Goal: Information Seeking & Learning: Learn about a topic

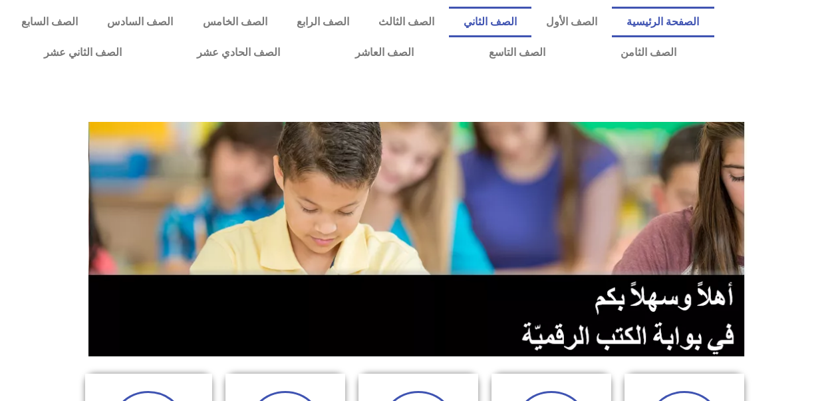
click at [503, 23] on link "الصف الثاني" at bounding box center [490, 22] width 83 height 31
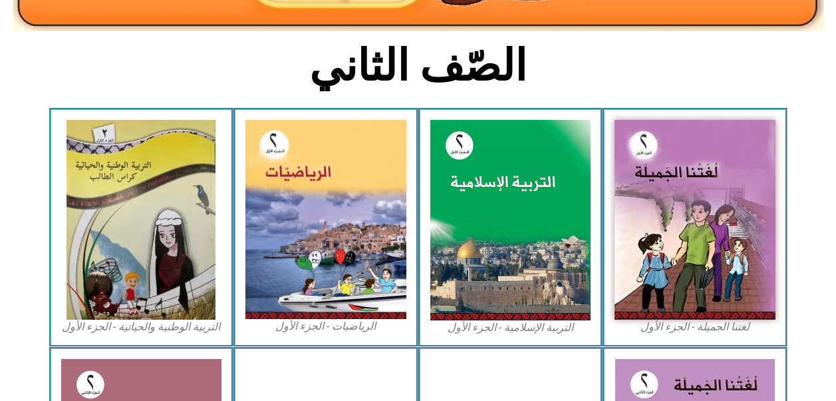
scroll to position [329, 0]
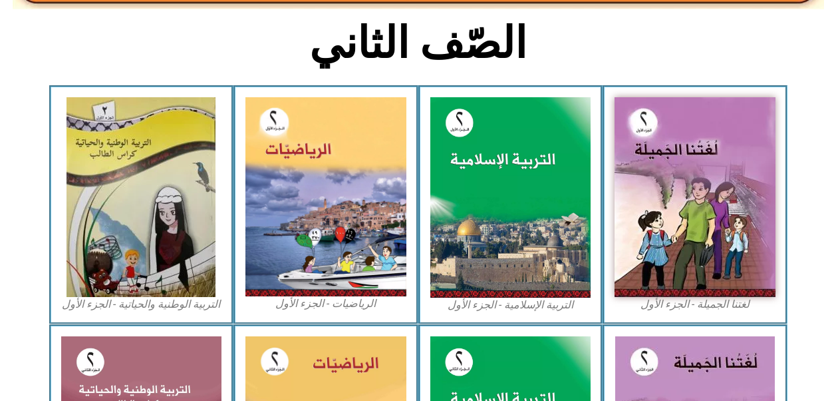
click at [184, 200] on img at bounding box center [141, 197] width 149 height 200
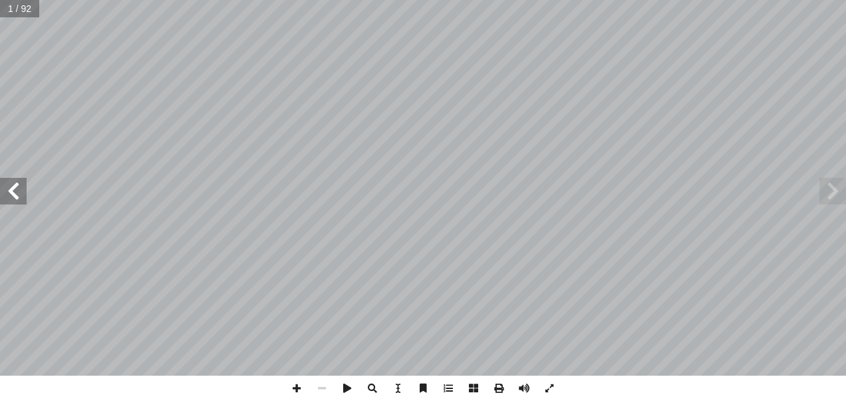
click at [14, 195] on span at bounding box center [13, 191] width 27 height 27
click at [15, 190] on span at bounding box center [13, 191] width 27 height 27
click at [11, 192] on span at bounding box center [13, 191] width 27 height 27
click at [15, 186] on span at bounding box center [13, 191] width 27 height 27
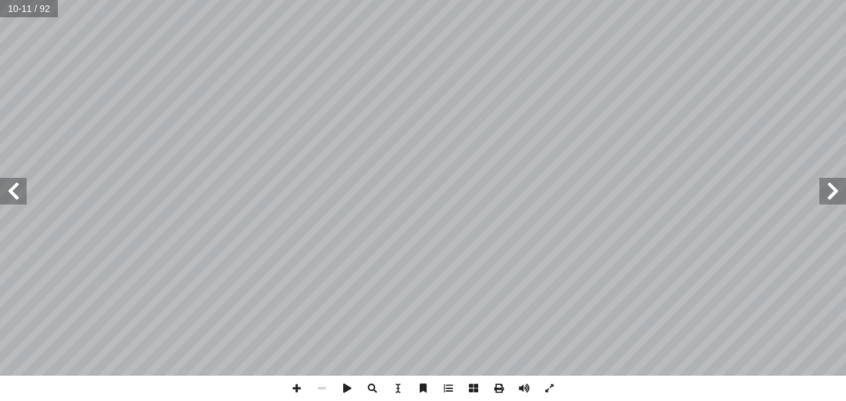
click at [825, 196] on span at bounding box center [833, 191] width 27 height 27
click at [18, 192] on span at bounding box center [13, 191] width 27 height 27
click at [21, 195] on span at bounding box center [13, 191] width 27 height 27
click at [15, 191] on span at bounding box center [13, 191] width 27 height 27
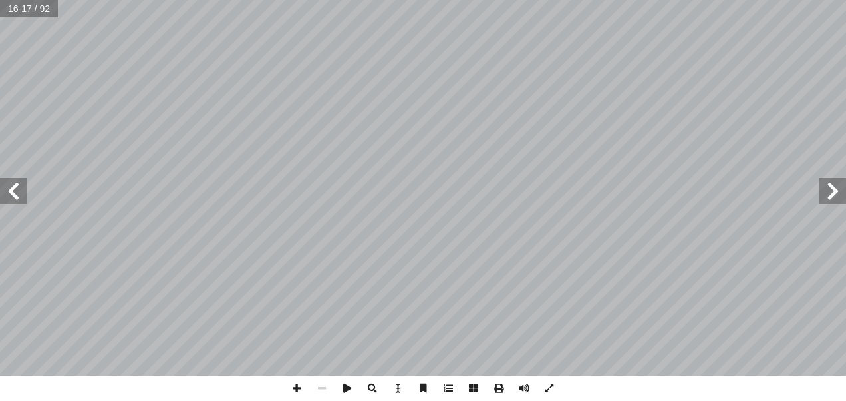
click at [11, 195] on span at bounding box center [13, 191] width 27 height 27
click at [16, 182] on span at bounding box center [13, 191] width 27 height 27
click at [4, 195] on span at bounding box center [13, 191] width 27 height 27
click at [836, 188] on span at bounding box center [833, 191] width 27 height 27
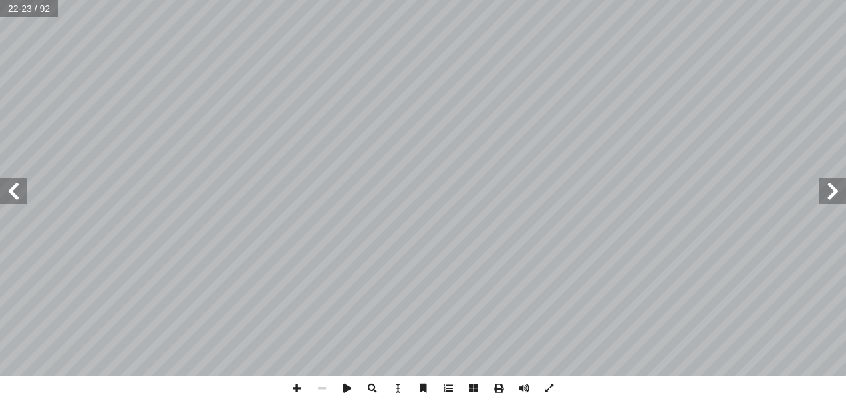
click at [832, 192] on span at bounding box center [833, 191] width 27 height 27
